Goal: Task Accomplishment & Management: Manage account settings

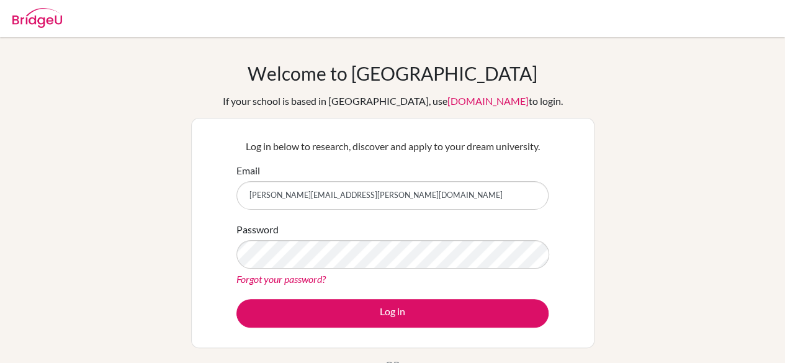
drag, startPoint x: 241, startPoint y: 197, endPoint x: 178, endPoint y: 201, distance: 63.4
click at [178, 201] on div "Welcome to [GEOGRAPHIC_DATA] If your school is based in [GEOGRAPHIC_DATA], use …" at bounding box center [392, 265] width 785 height 406
click at [337, 195] on input "[PERSON_NAME][EMAIL_ADDRESS][PERSON_NAME][DOMAIN_NAME]" at bounding box center [393, 195] width 312 height 29
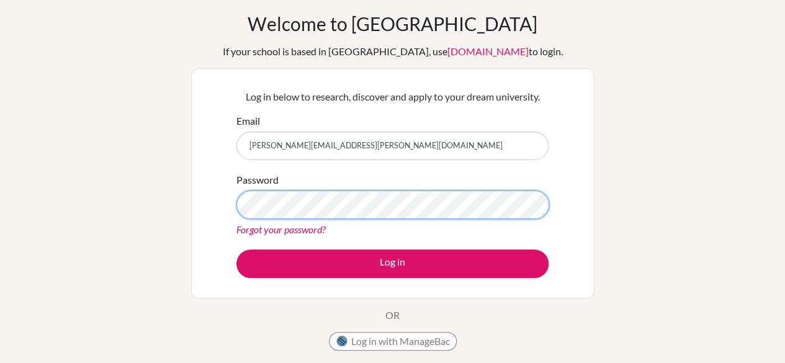
click at [234, 201] on div "Log in below to research, discover and apply to your dream university. Email [P…" at bounding box center [393, 183] width 328 height 204
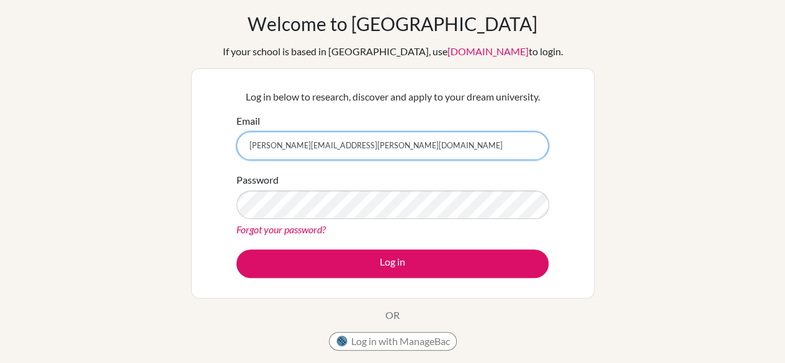
click at [334, 152] on input "[PERSON_NAME][EMAIL_ADDRESS][PERSON_NAME][DOMAIN_NAME]" at bounding box center [393, 146] width 312 height 29
drag, startPoint x: 356, startPoint y: 148, endPoint x: 256, endPoint y: 139, distance: 100.4
click at [256, 139] on input "[PERSON_NAME][EMAIL_ADDRESS][PERSON_NAME][DOMAIN_NAME]" at bounding box center [393, 146] width 312 height 29
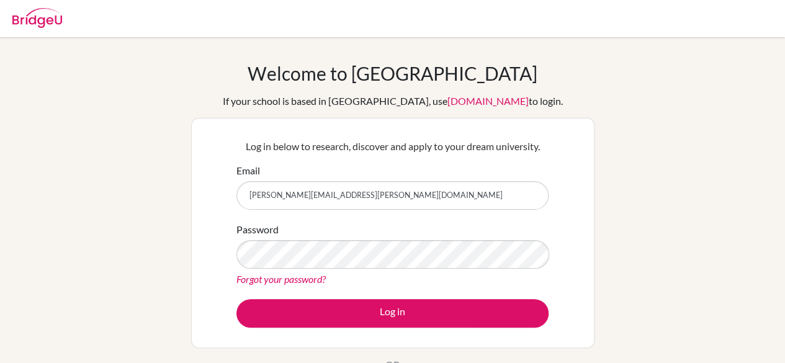
click at [356, 197] on input "[PERSON_NAME][EMAIL_ADDRESS][PERSON_NAME][DOMAIN_NAME]" at bounding box center [393, 195] width 312 height 29
drag, startPoint x: 356, startPoint y: 197, endPoint x: 235, endPoint y: 197, distance: 121.1
click at [235, 197] on div "Log in below to research, discover and apply to your dream university. Email [P…" at bounding box center [393, 233] width 328 height 204
type input "melanien.kourani@student.bbs.edu.kw"
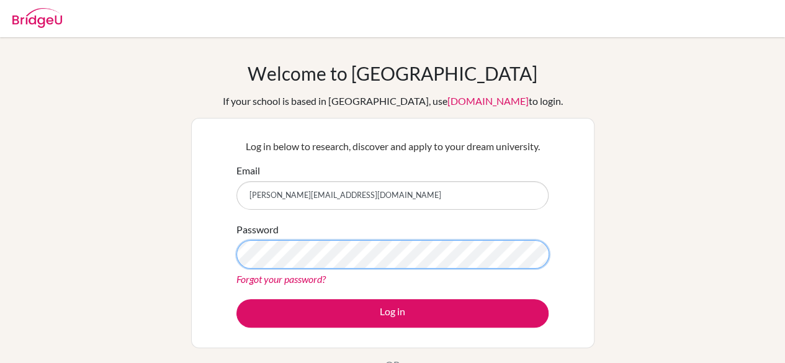
click at [237, 251] on div "Password Forgot your password?" at bounding box center [393, 254] width 312 height 65
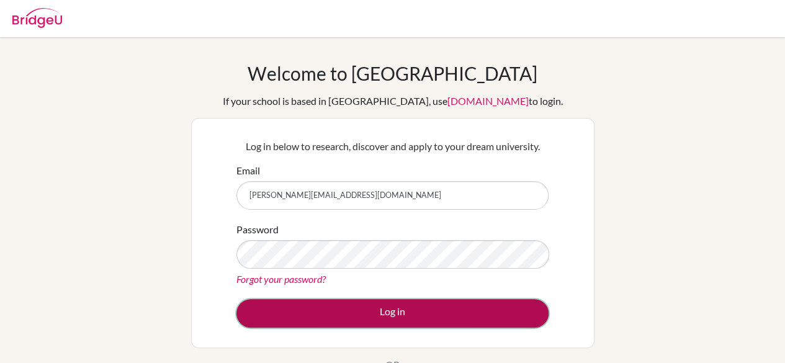
click at [458, 320] on button "Log in" at bounding box center [393, 313] width 312 height 29
click at [396, 315] on button "Log in" at bounding box center [393, 313] width 312 height 29
